Goal: Task Accomplishment & Management: Use online tool/utility

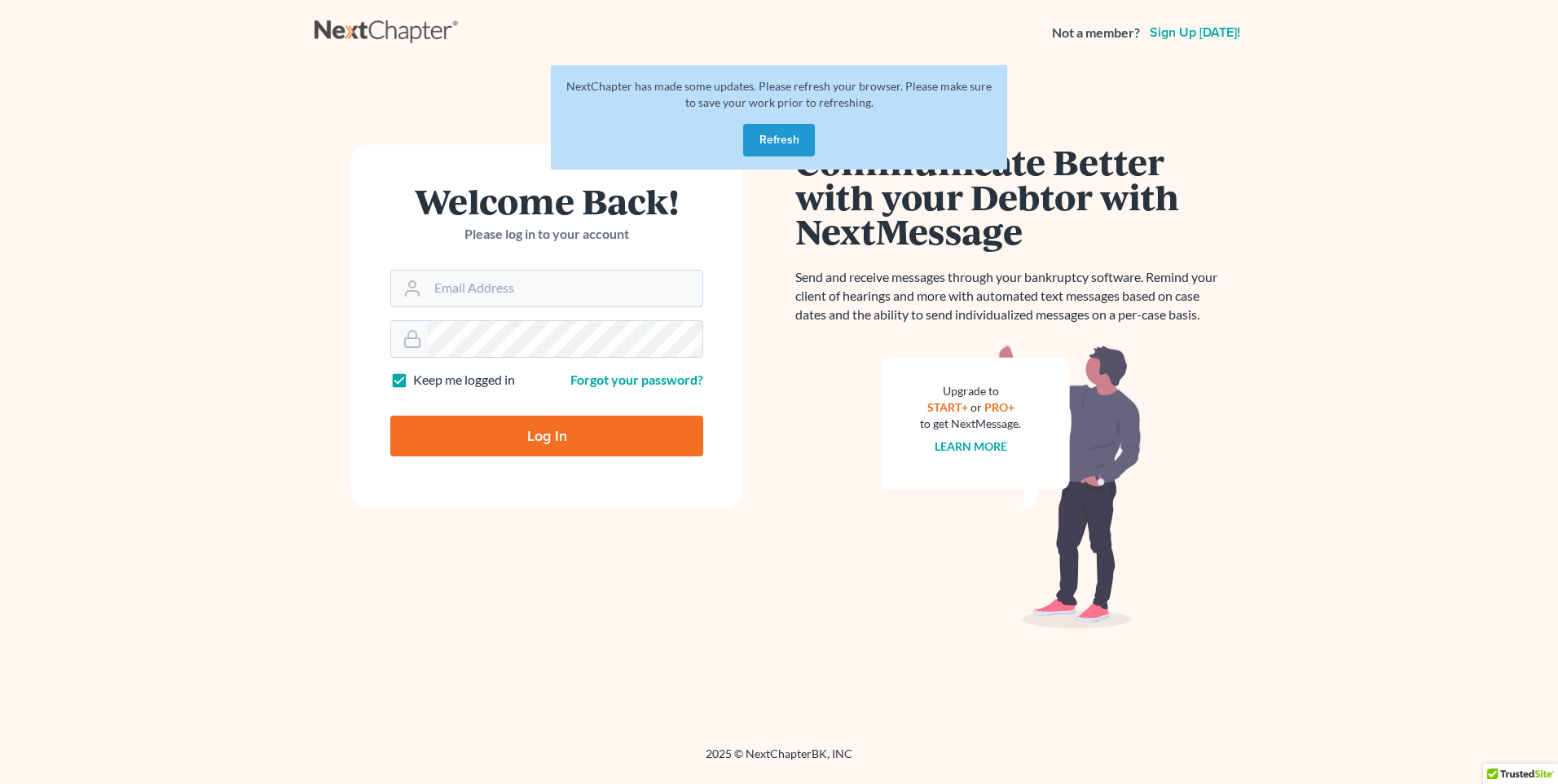
type input "[PERSON_NAME][EMAIL_ADDRESS][DOMAIN_NAME]"
click at [390, 90] on input "Log In" at bounding box center [547, 435] width 313 height 40
type input "Thinking..."
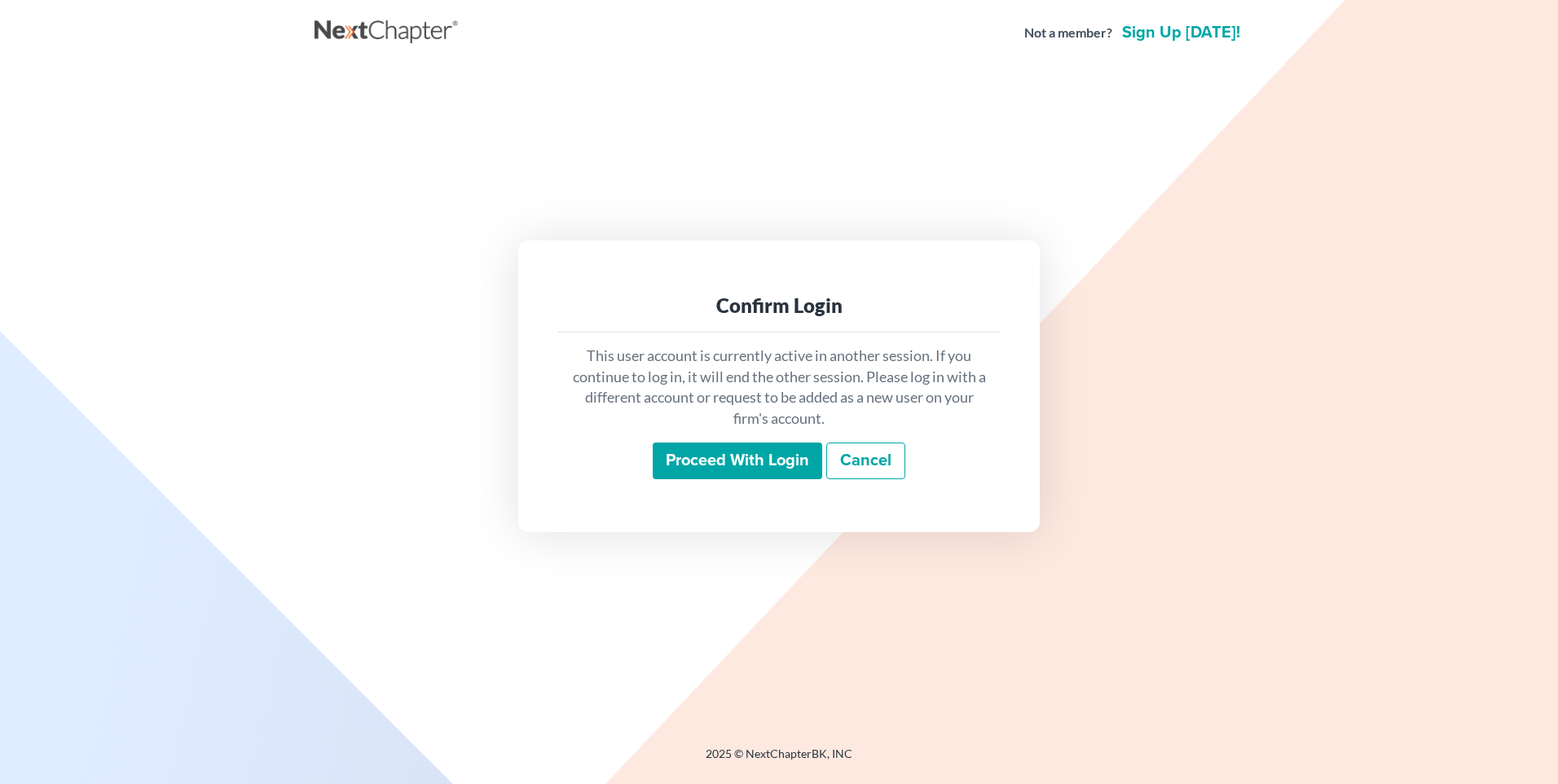
click at [778, 458] on input "Proceed with login" at bounding box center [738, 461] width 170 height 38
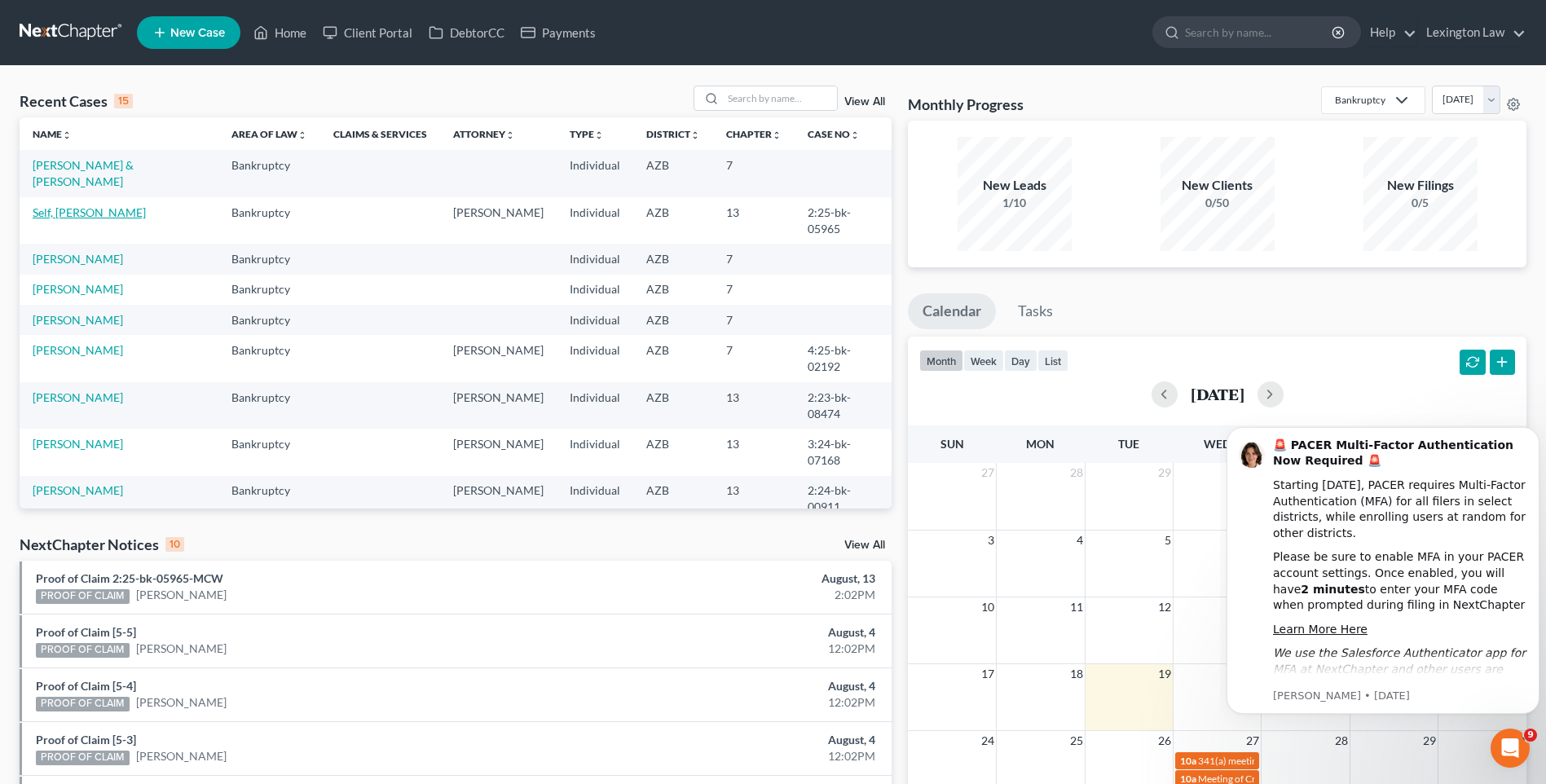
click at [63, 205] on link "Self, [PERSON_NAME]" at bounding box center [89, 212] width 113 height 14
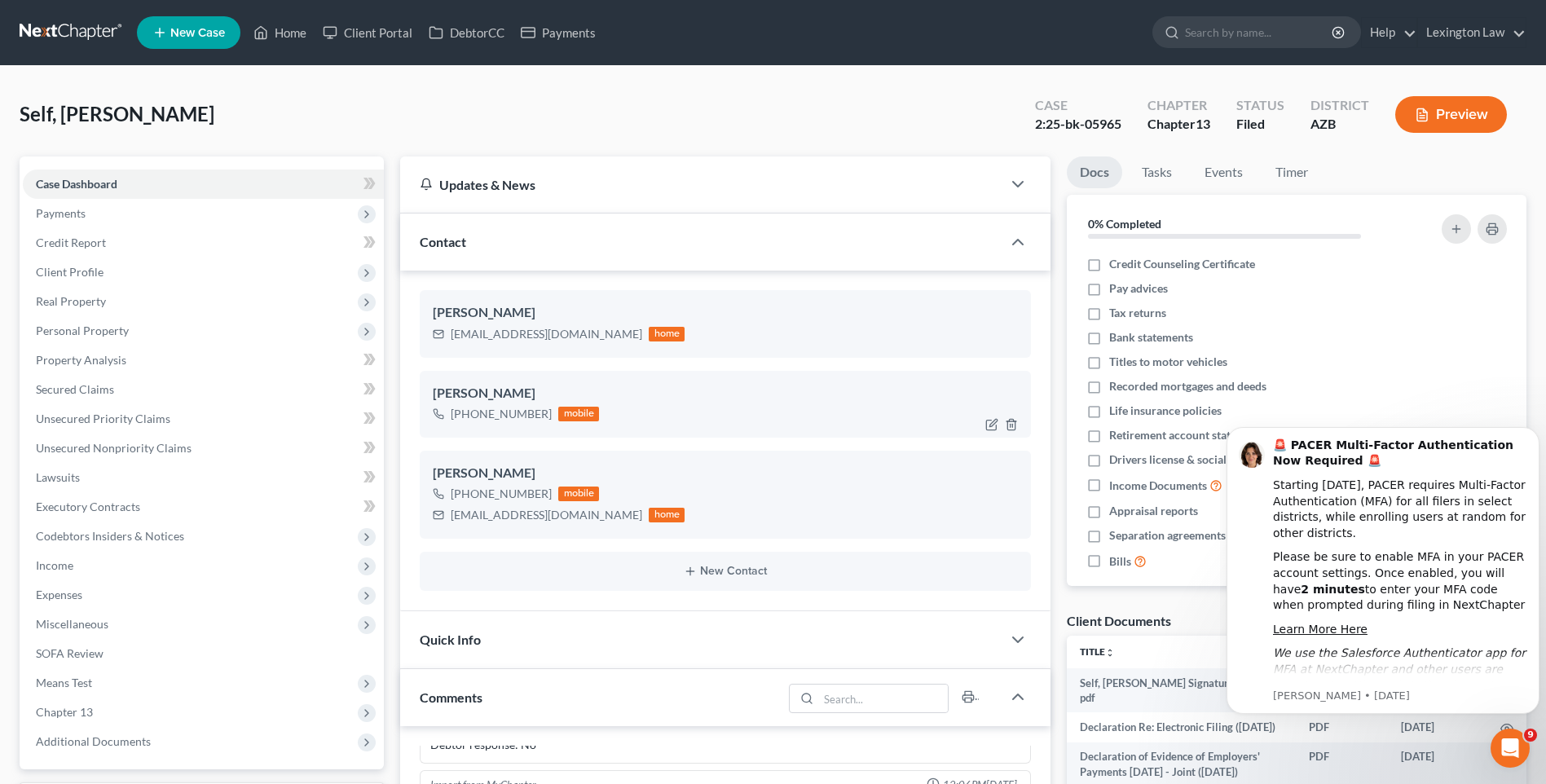
drag, startPoint x: 547, startPoint y: 417, endPoint x: 459, endPoint y: 416, distance: 88.0
click at [459, 416] on div "[PHONE_NUMBER] mobile" at bounding box center [516, 413] width 166 height 21
copy div "[PHONE_NUMBER]"
